Goal: Find contact information: Find contact information

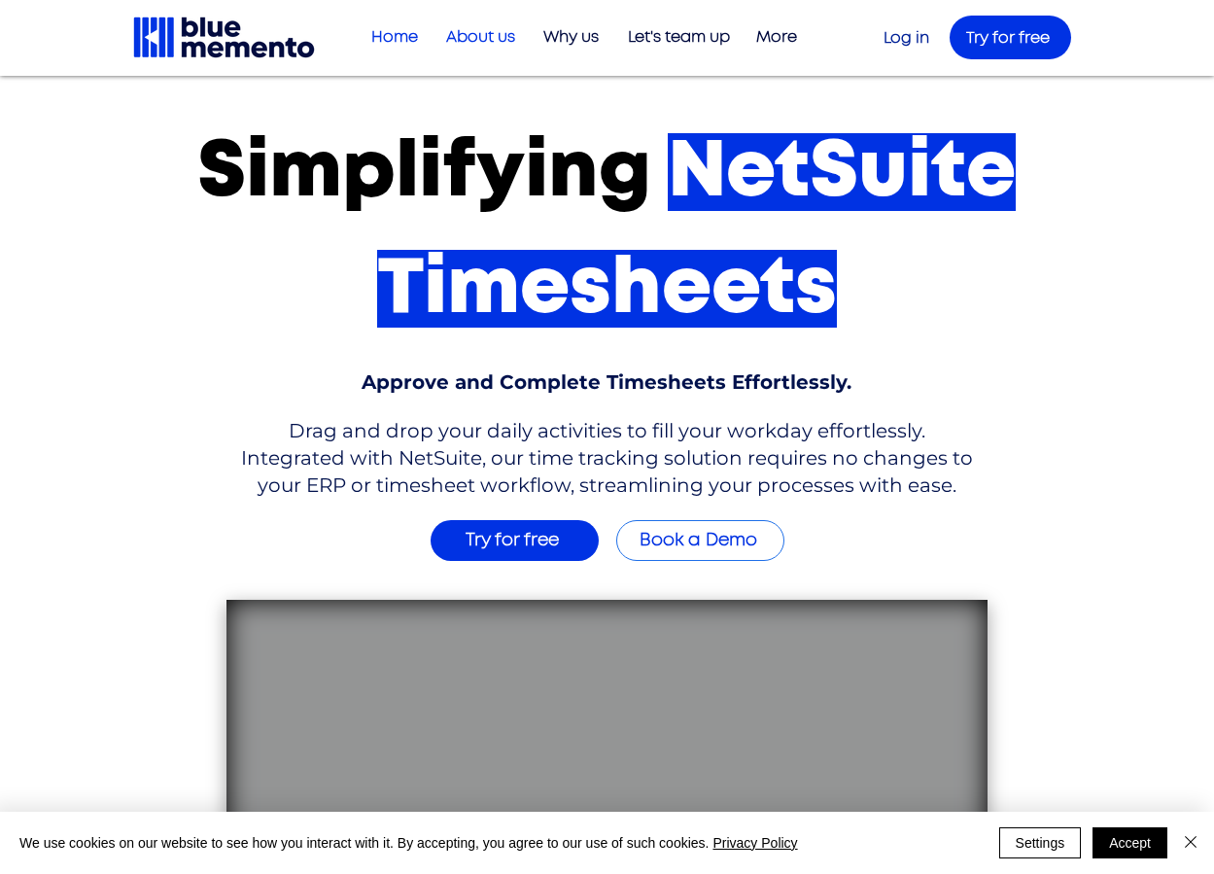
click at [498, 36] on p "About us" at bounding box center [480, 37] width 88 height 32
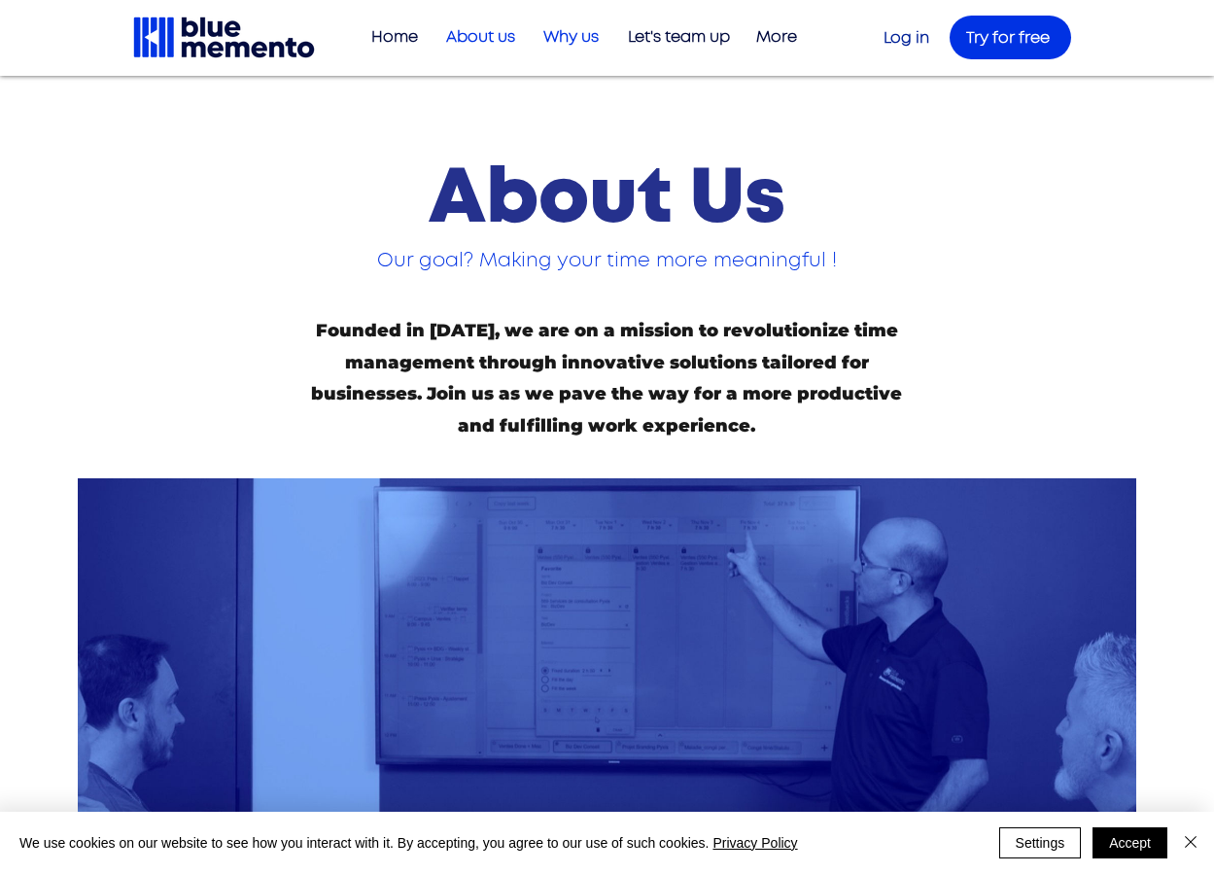
click at [580, 43] on p "Why us" at bounding box center [571, 37] width 75 height 32
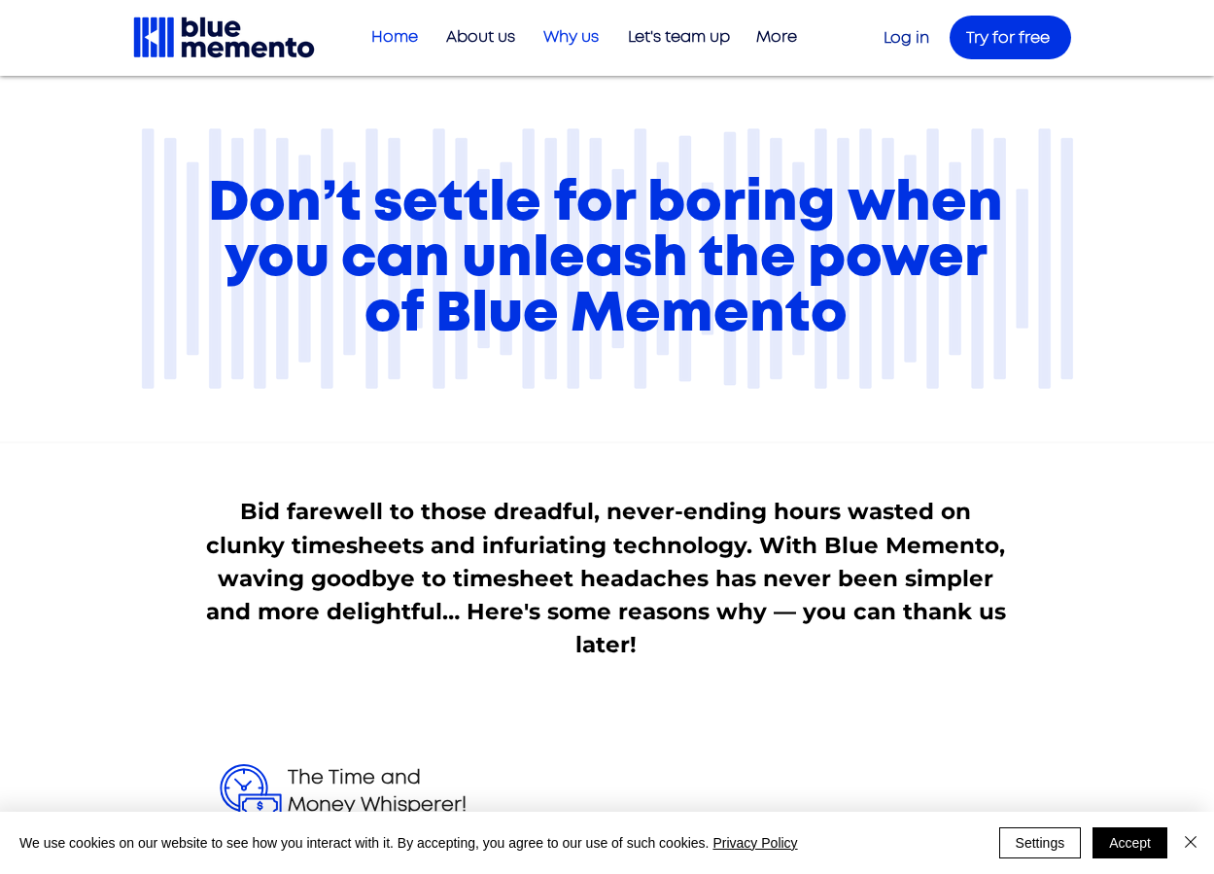
click at [396, 36] on p "Home" at bounding box center [395, 37] width 66 height 32
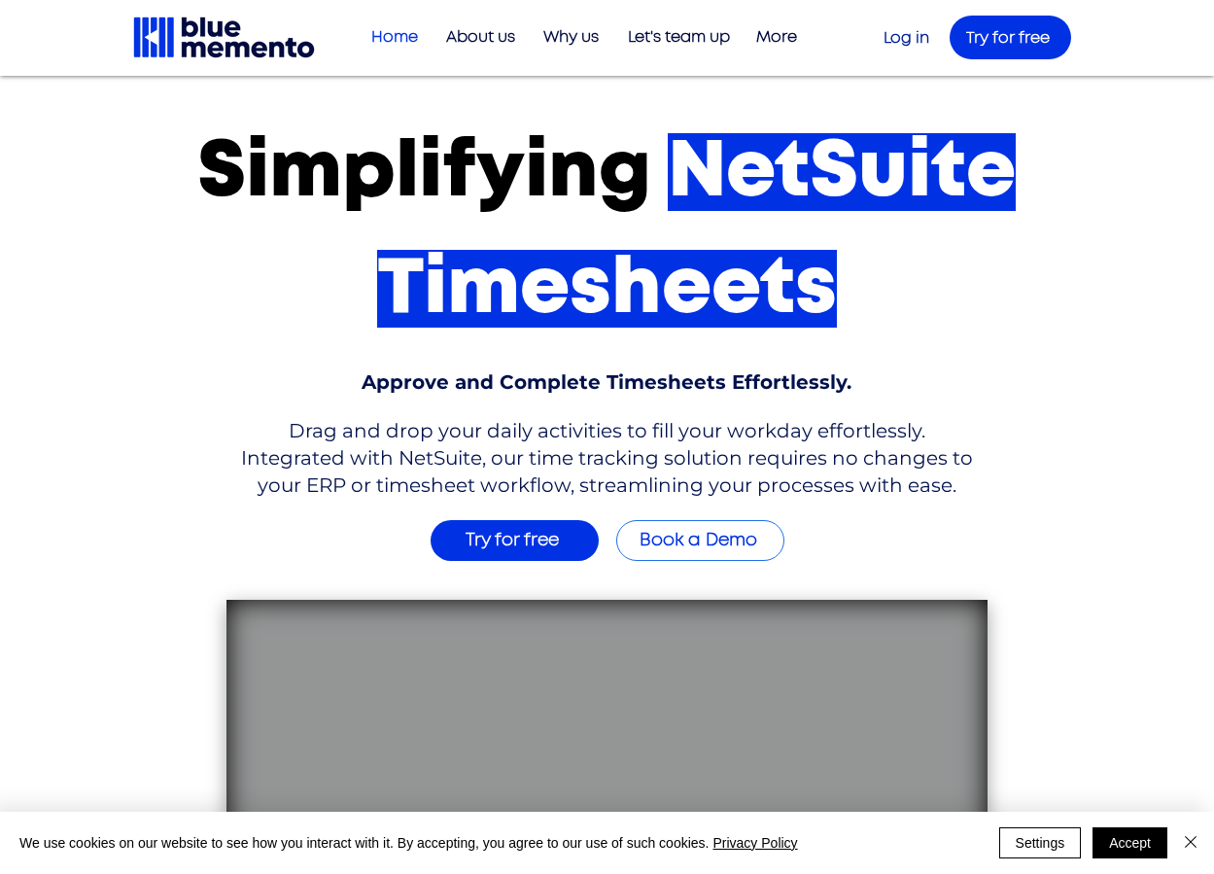
click at [225, 44] on img at bounding box center [224, 38] width 186 height 46
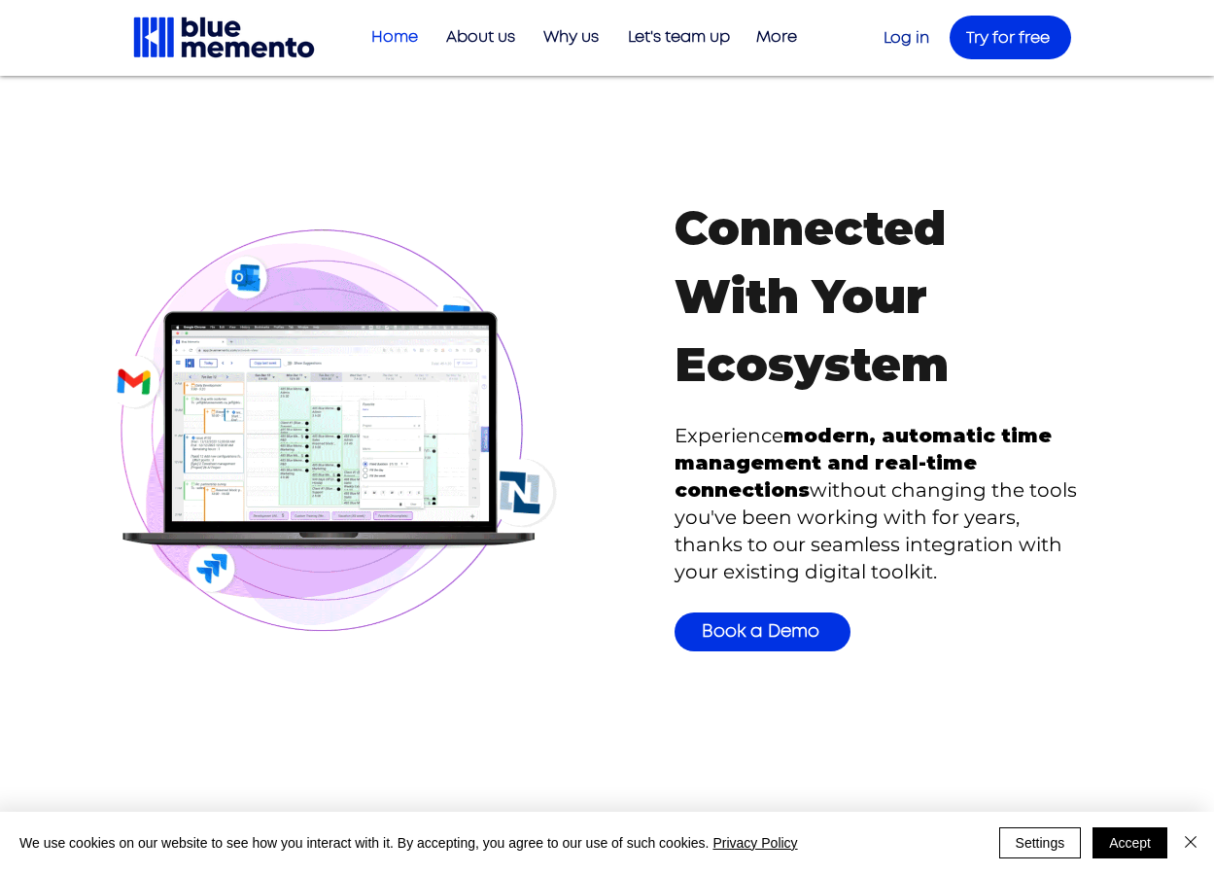
scroll to position [4519, 0]
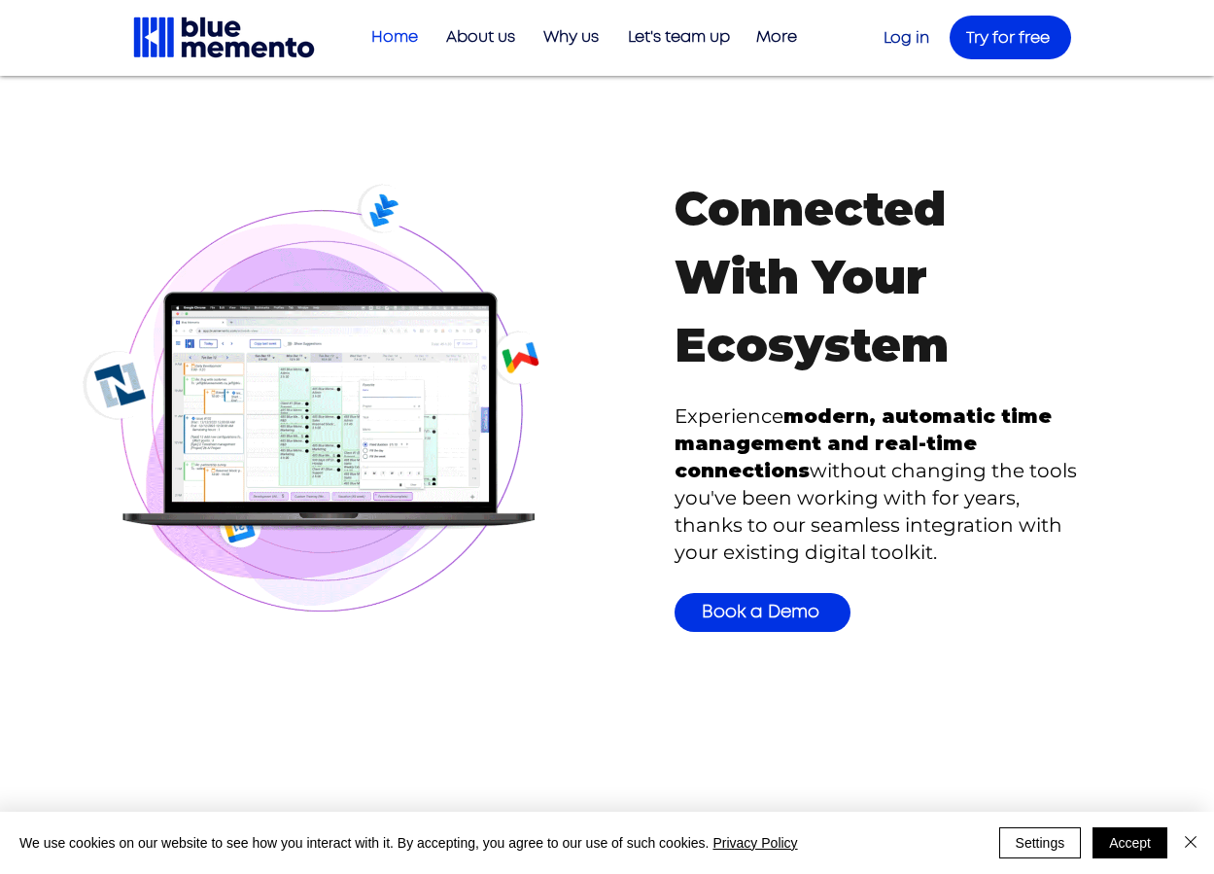
click at [368, 423] on img at bounding box center [327, 394] width 513 height 464
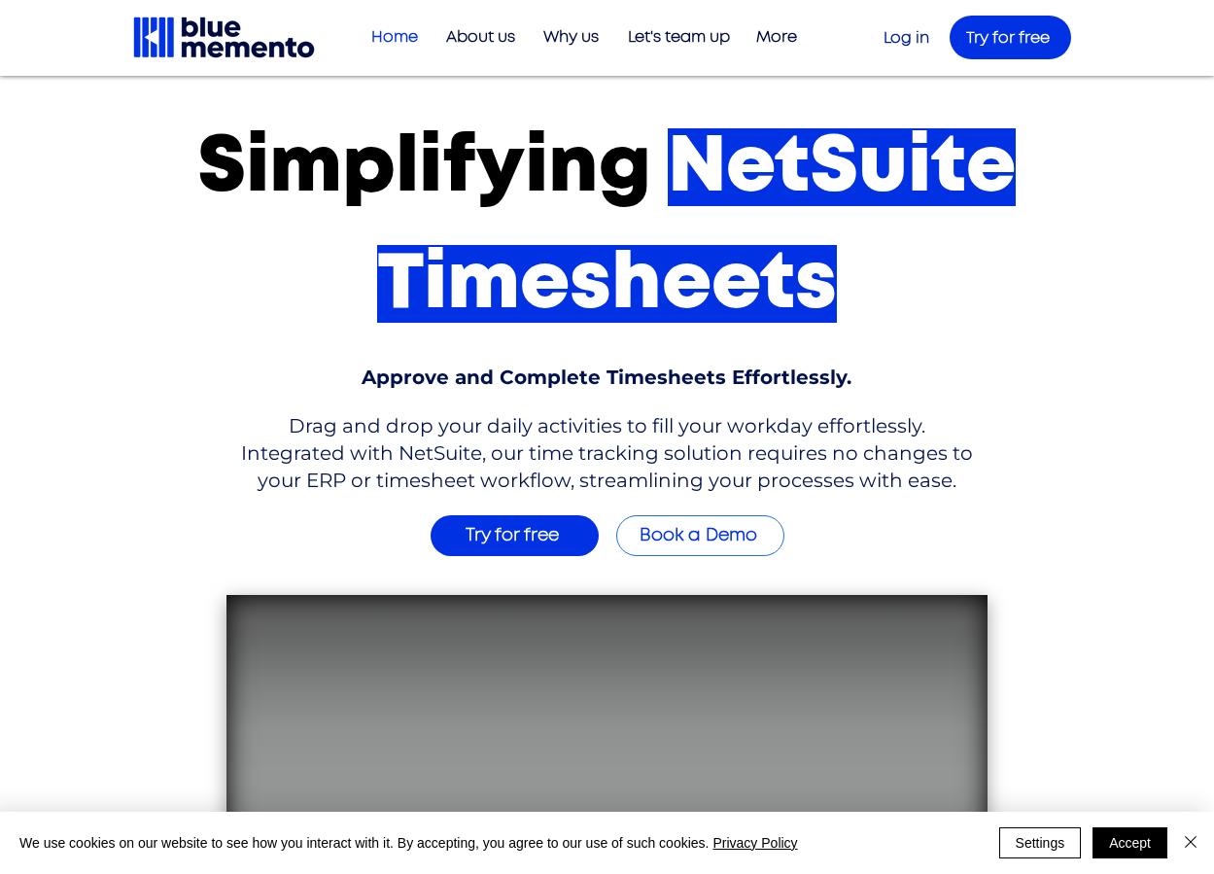
scroll to position [0, 0]
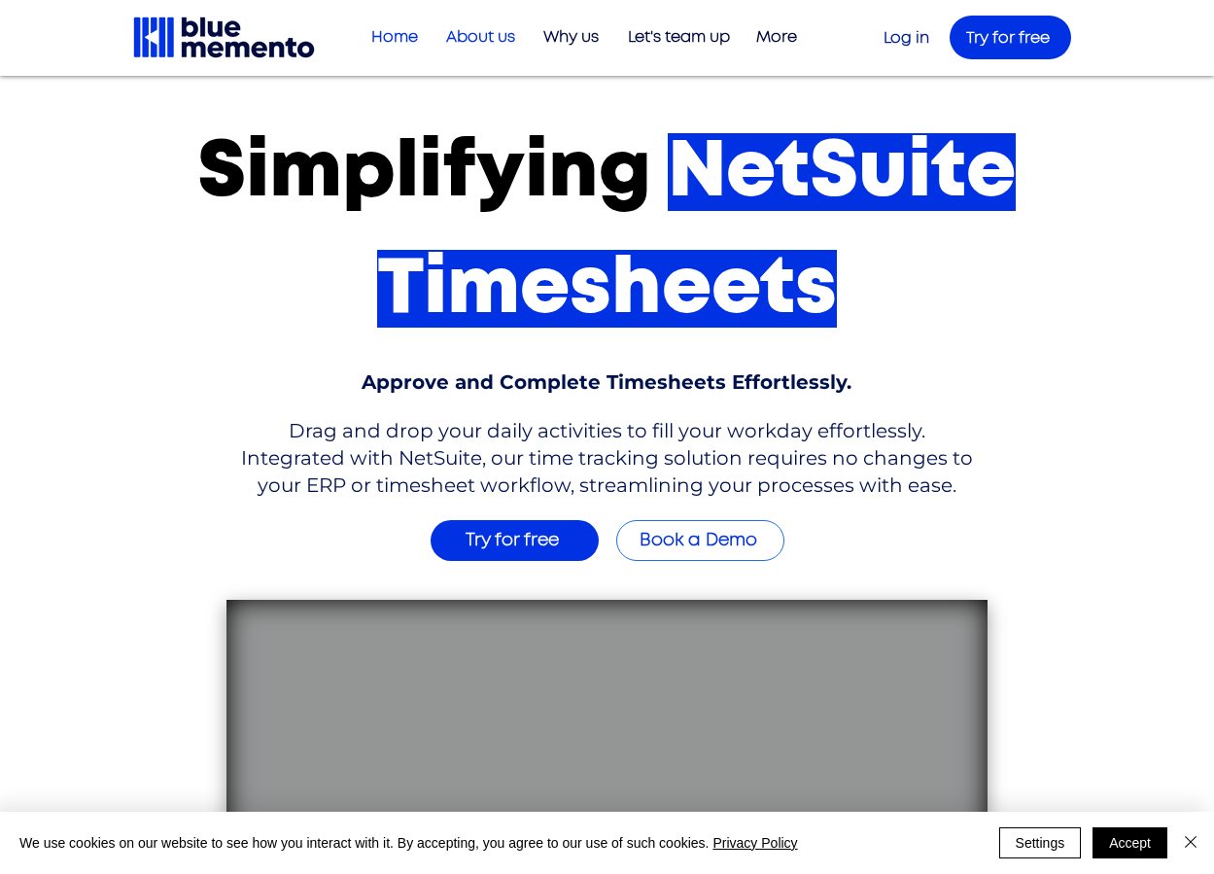
click at [477, 31] on p "About us" at bounding box center [480, 37] width 88 height 32
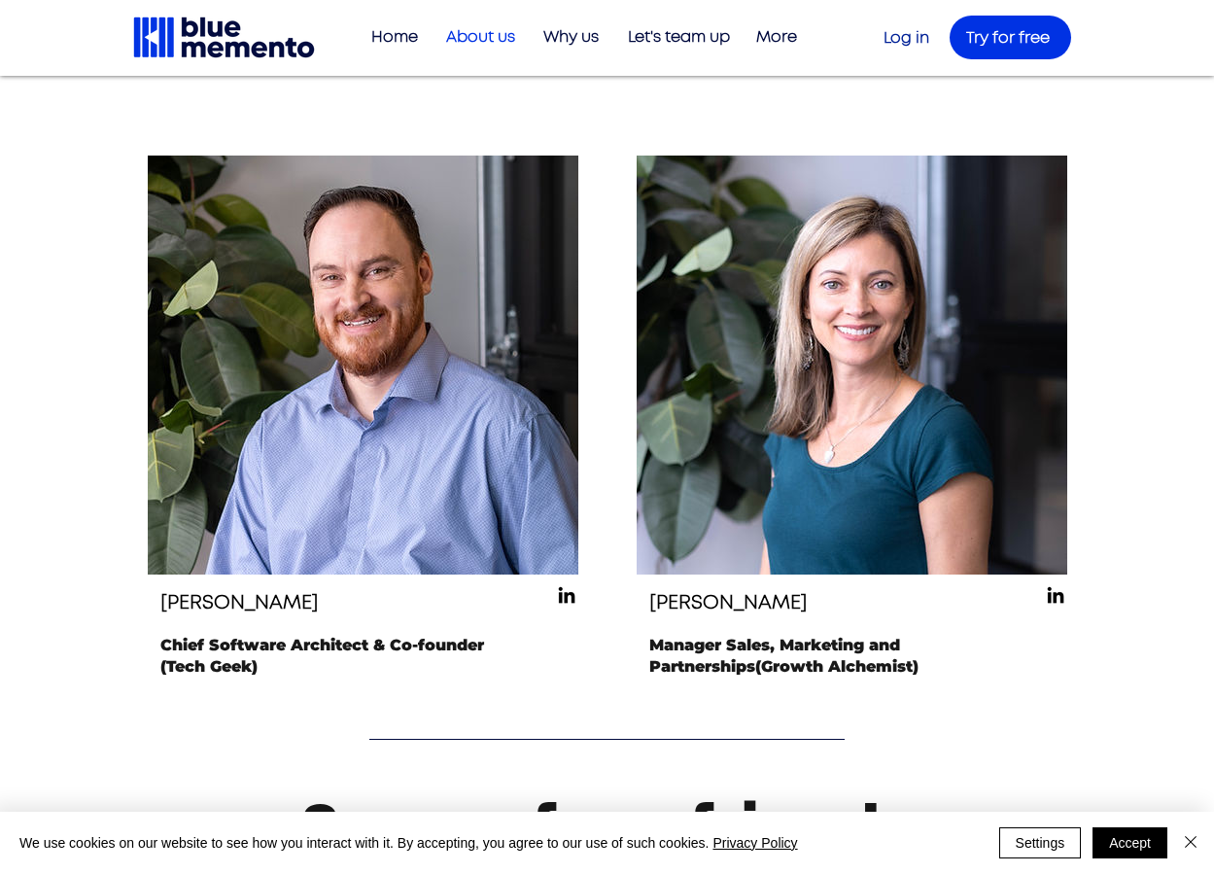
scroll to position [2630, 0]
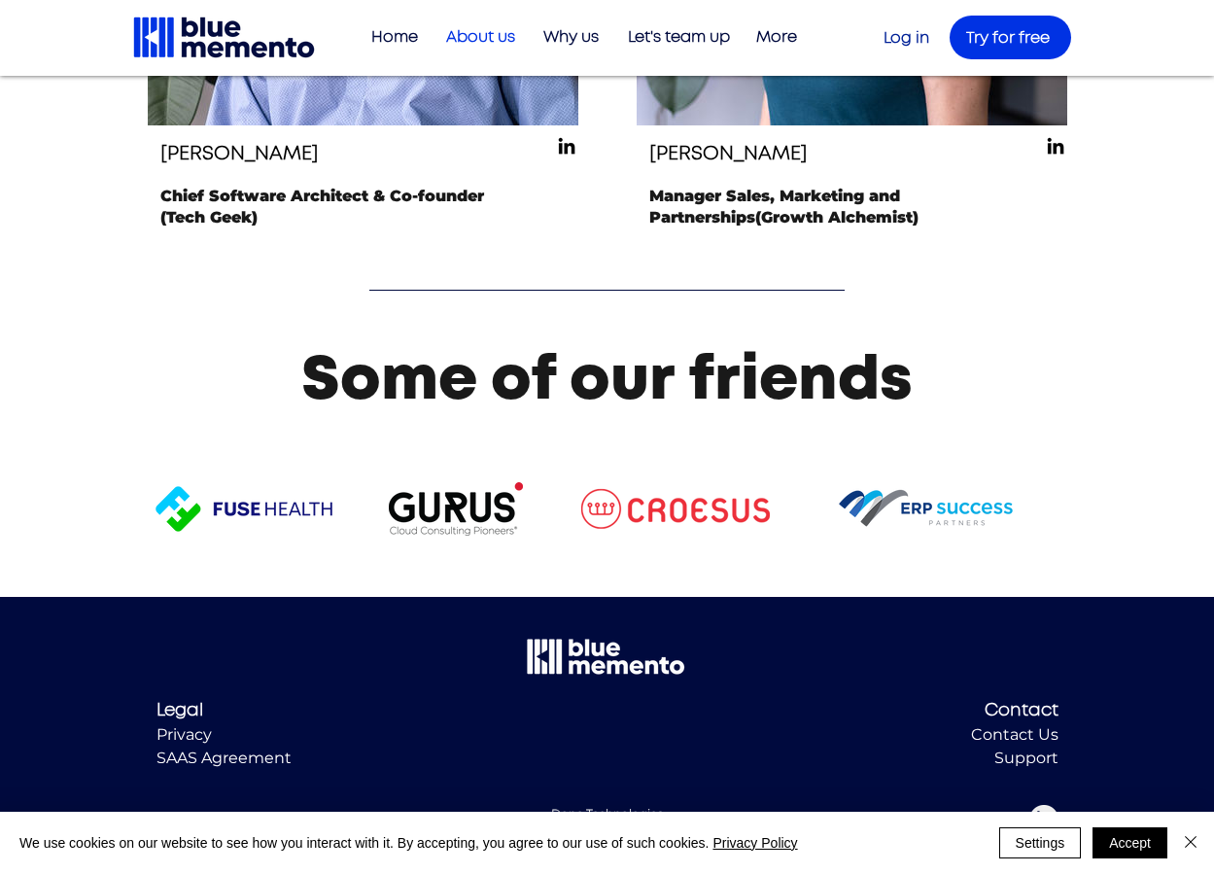
click at [1033, 719] on span "Contact" at bounding box center [1022, 710] width 74 height 17
click at [1020, 718] on span "Contact" at bounding box center [1022, 710] width 74 height 17
click at [1043, 719] on span "Contact" at bounding box center [1022, 710] width 74 height 17
click at [1101, 713] on div "Legal Privacy SAAS Agreement Contact Contact Us Done Technologies [DOMAIN_NAME]…" at bounding box center [607, 735] width 1214 height 277
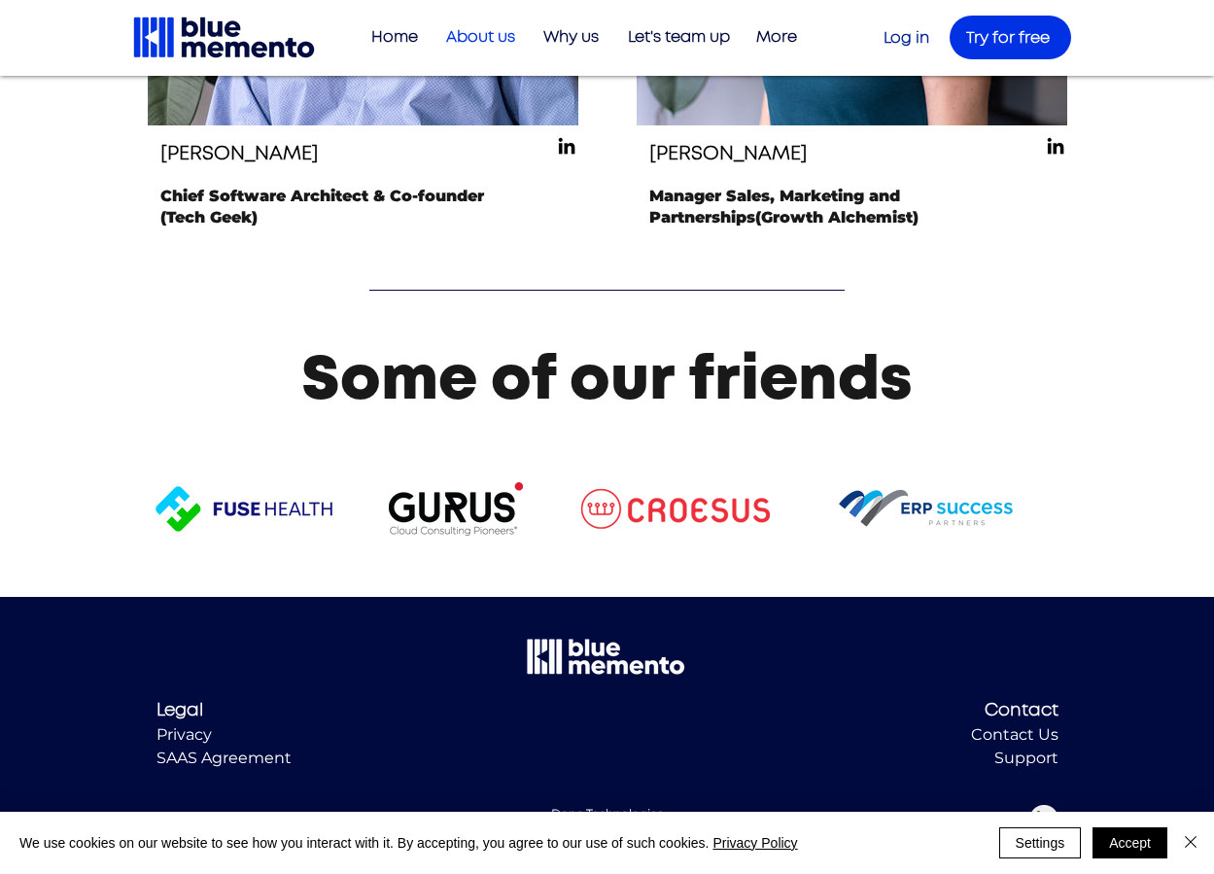
click at [1039, 743] on span "Contact Us" at bounding box center [1014, 734] width 87 height 18
